Goal: Information Seeking & Learning: Find specific fact

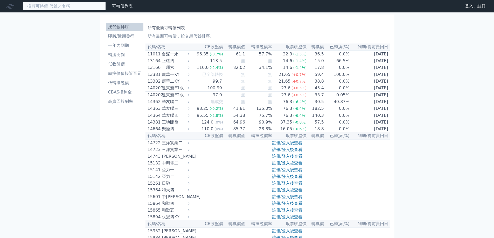
click at [70, 5] on input at bounding box center [64, 6] width 83 height 9
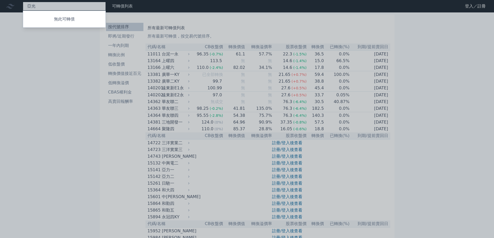
type input "亞"
type input "廣運"
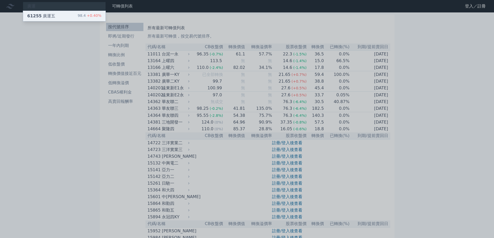
click at [98, 18] on span "+0.40%" at bounding box center [94, 15] width 16 height 4
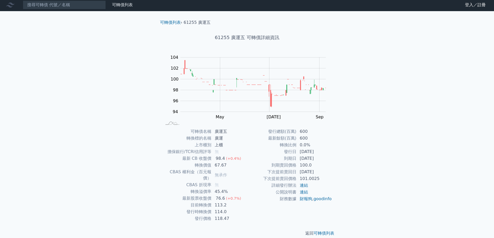
scroll to position [2, 0]
